Goal: Navigation & Orientation: Find specific page/section

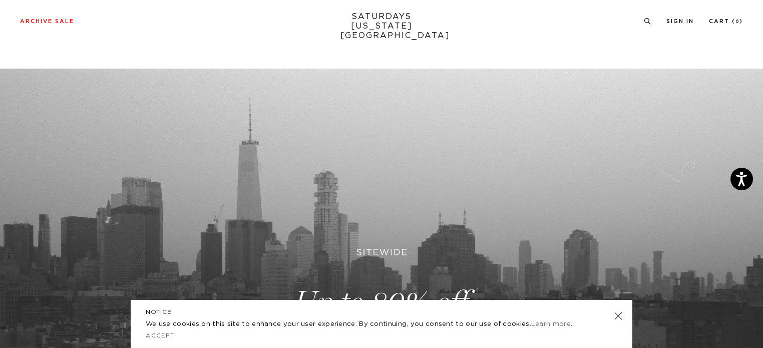
scroll to position [342, 0]
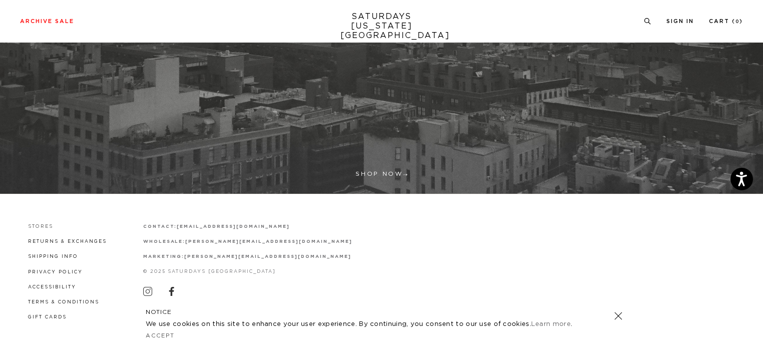
click at [39, 224] on link "Stores" at bounding box center [40, 226] width 25 height 5
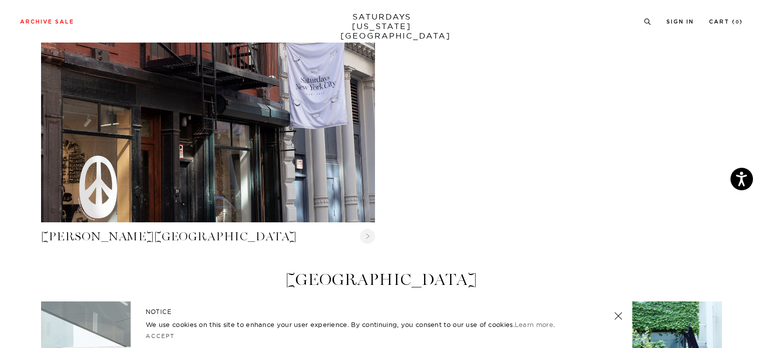
scroll to position [651, 0]
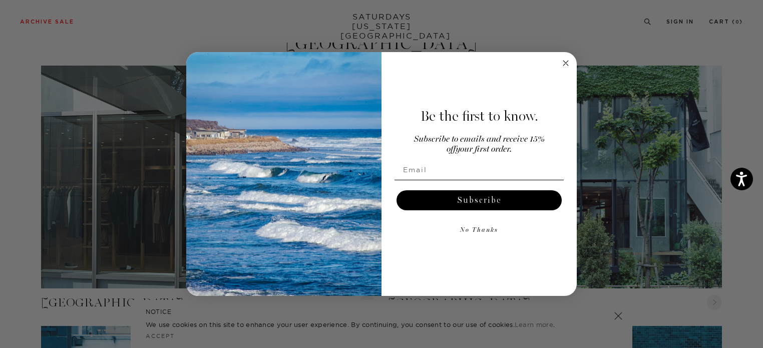
click at [565, 64] on icon "Close dialog" at bounding box center [565, 63] width 5 height 5
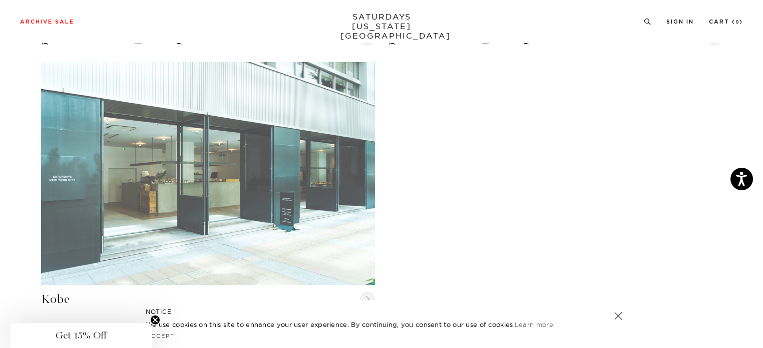
scroll to position [1087, 0]
